Goal: Information Seeking & Learning: Find specific fact

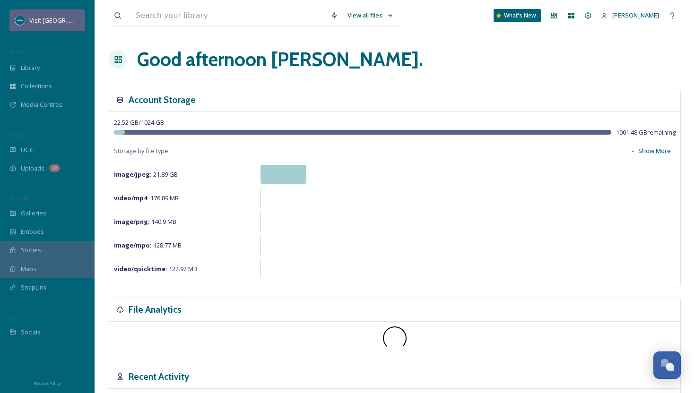
click at [63, 21] on span "Visit [GEOGRAPHIC_DATA][US_STATE]" at bounding box center [81, 20] width 105 height 9
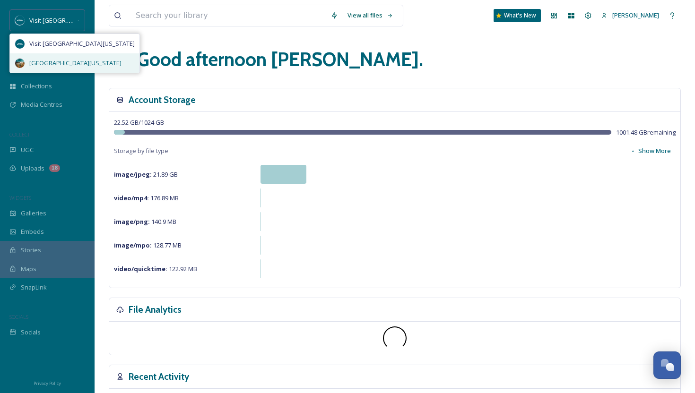
click at [65, 63] on span "[GEOGRAPHIC_DATA][US_STATE]" at bounding box center [75, 63] width 92 height 9
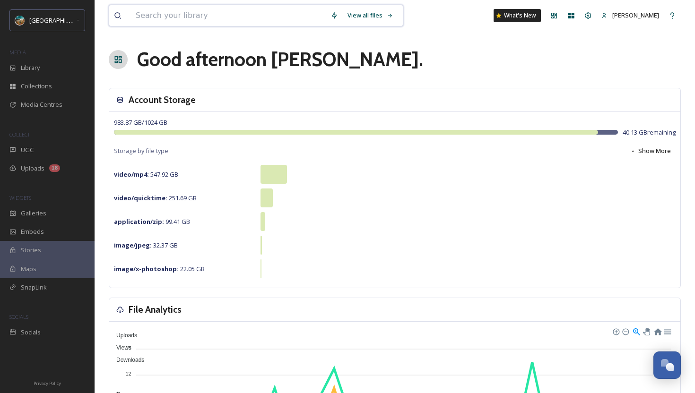
click at [227, 15] on input at bounding box center [228, 15] width 195 height 21
type input "pasty"
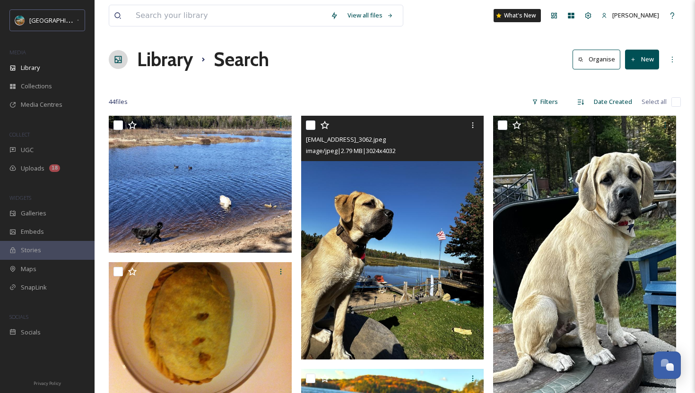
click at [381, 242] on img at bounding box center [392, 238] width 183 height 244
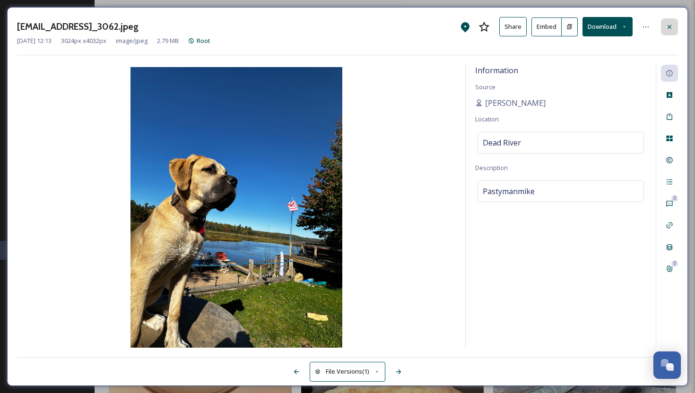
click at [669, 29] on icon at bounding box center [669, 27] width 8 height 8
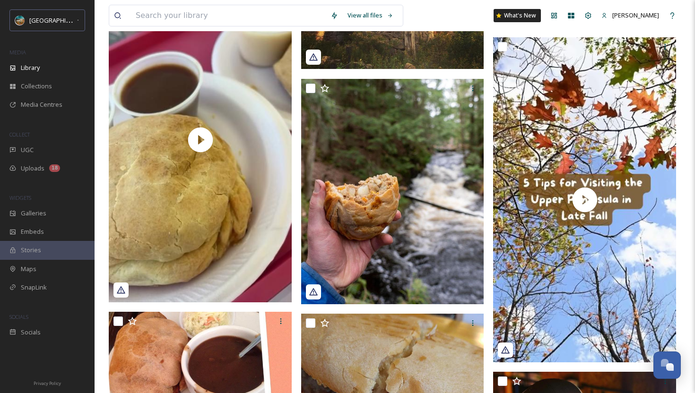
scroll to position [1792, 0]
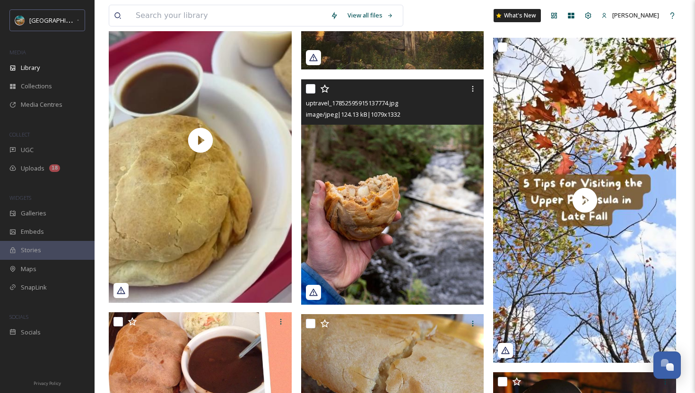
click at [360, 209] on img at bounding box center [392, 192] width 183 height 226
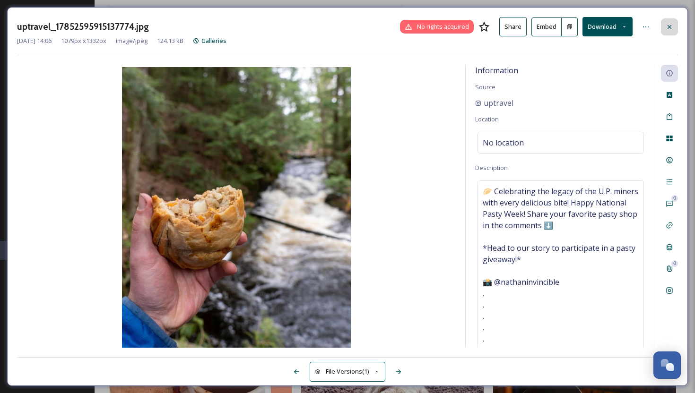
click at [669, 30] on div at bounding box center [669, 26] width 17 height 17
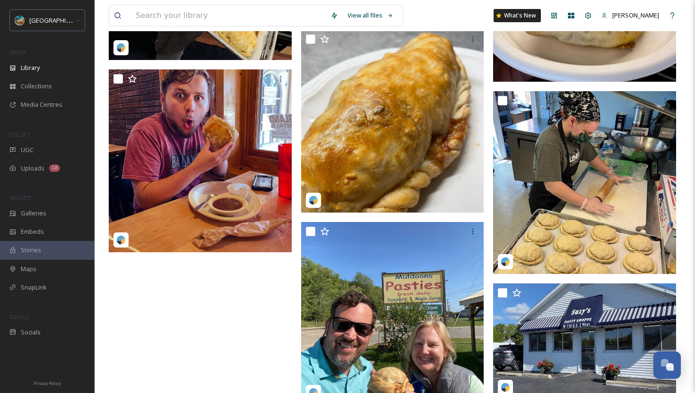
scroll to position [2795, 0]
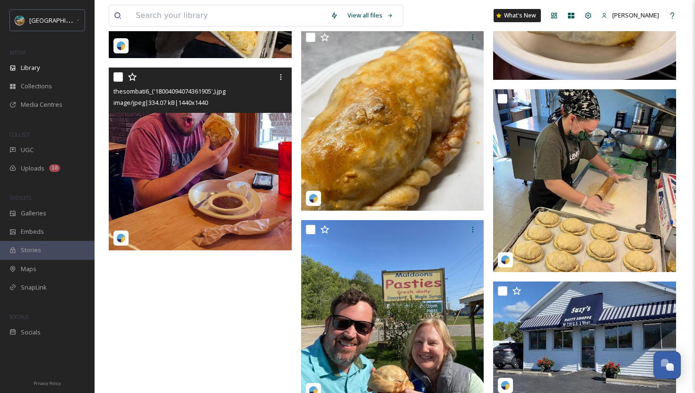
click at [226, 190] on img at bounding box center [200, 159] width 183 height 183
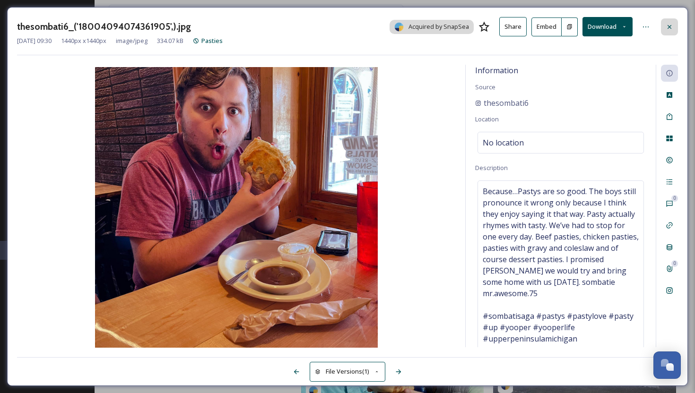
click at [672, 25] on icon at bounding box center [669, 27] width 8 height 8
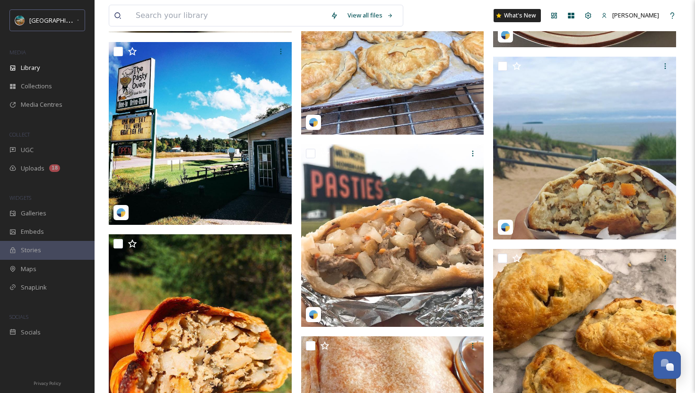
scroll to position [704, 0]
